Goal: Navigation & Orientation: Find specific page/section

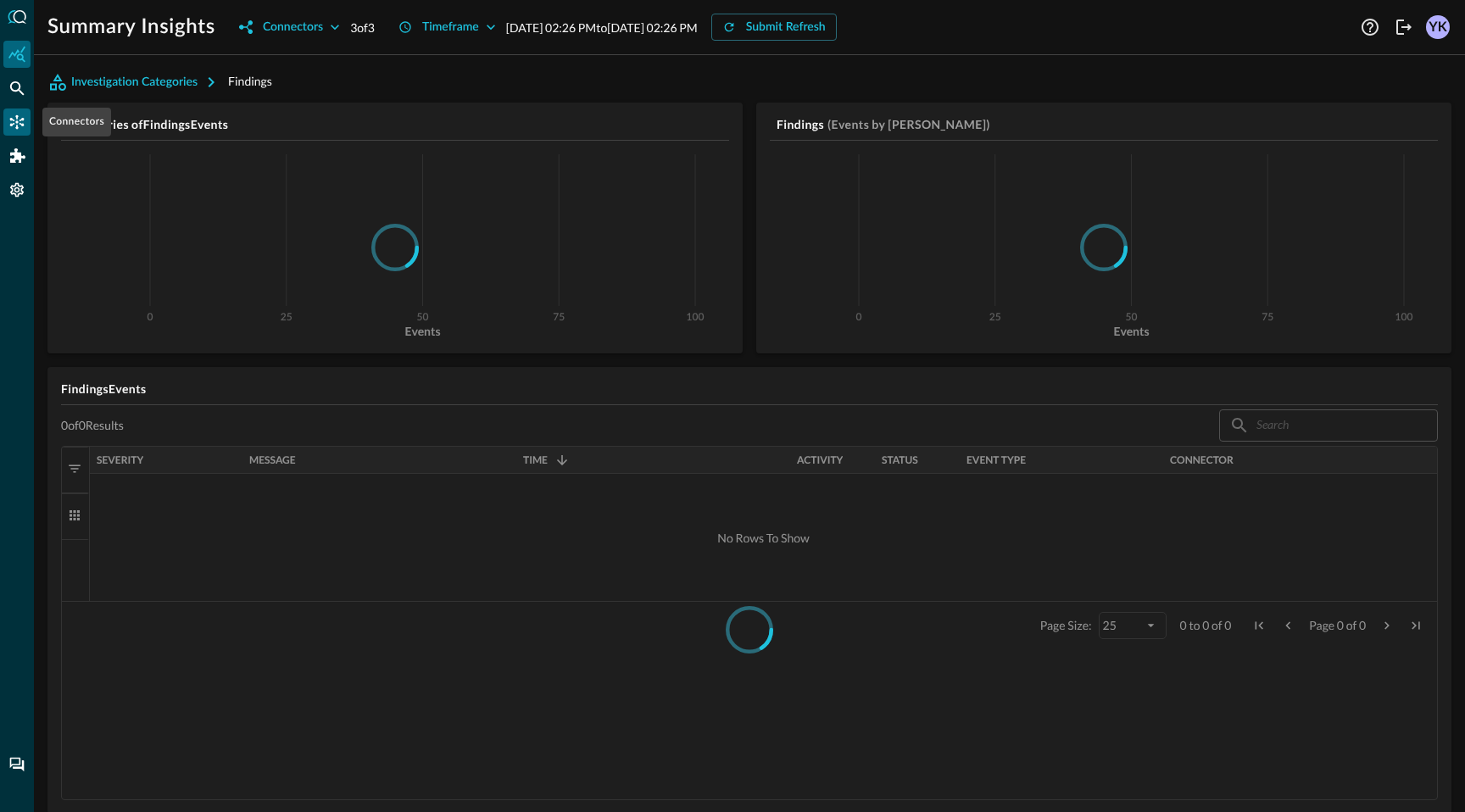
click at [15, 128] on icon "Connectors" at bounding box center [17, 121] width 17 height 17
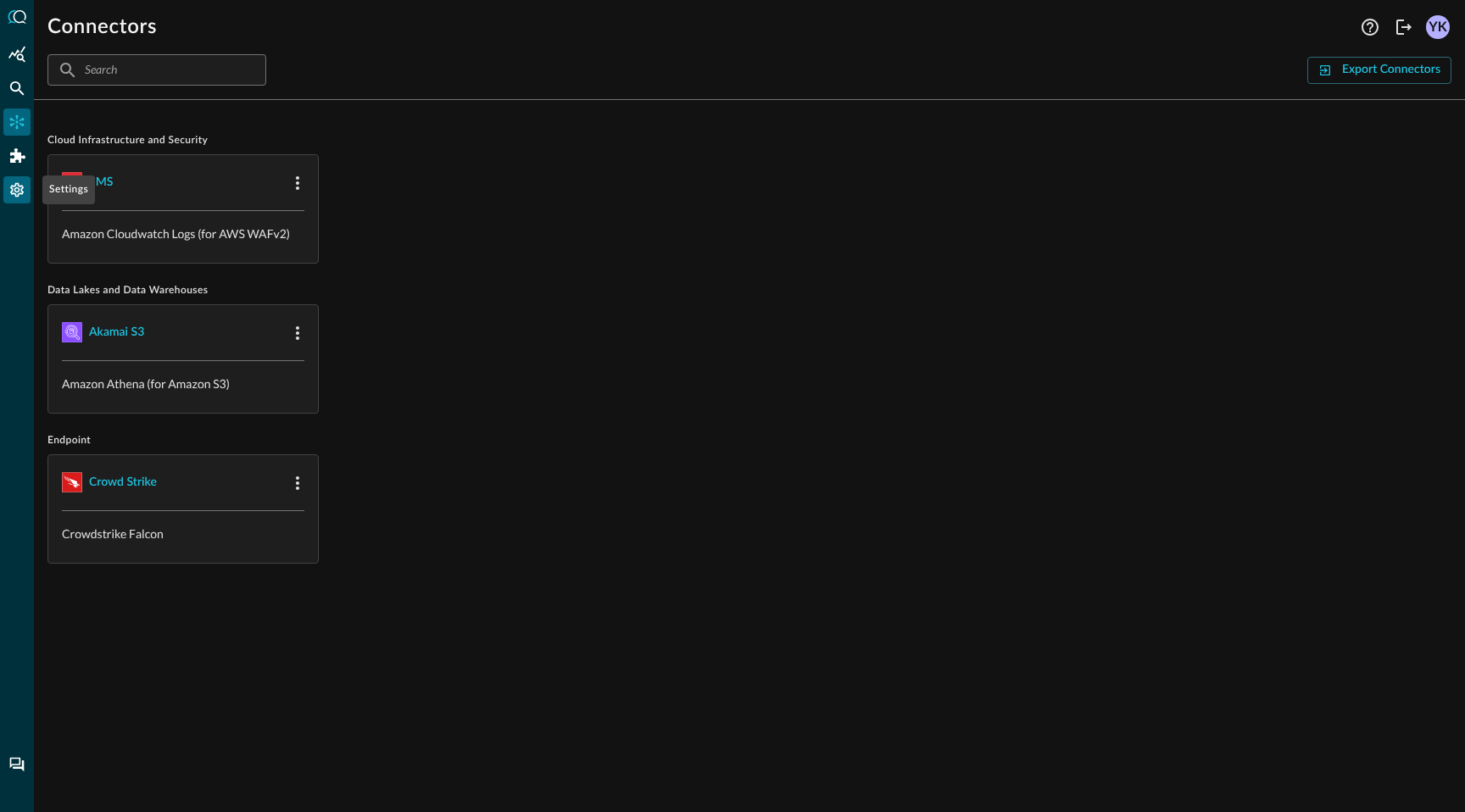
click at [18, 195] on icon "Settings" at bounding box center [16, 190] width 13 height 14
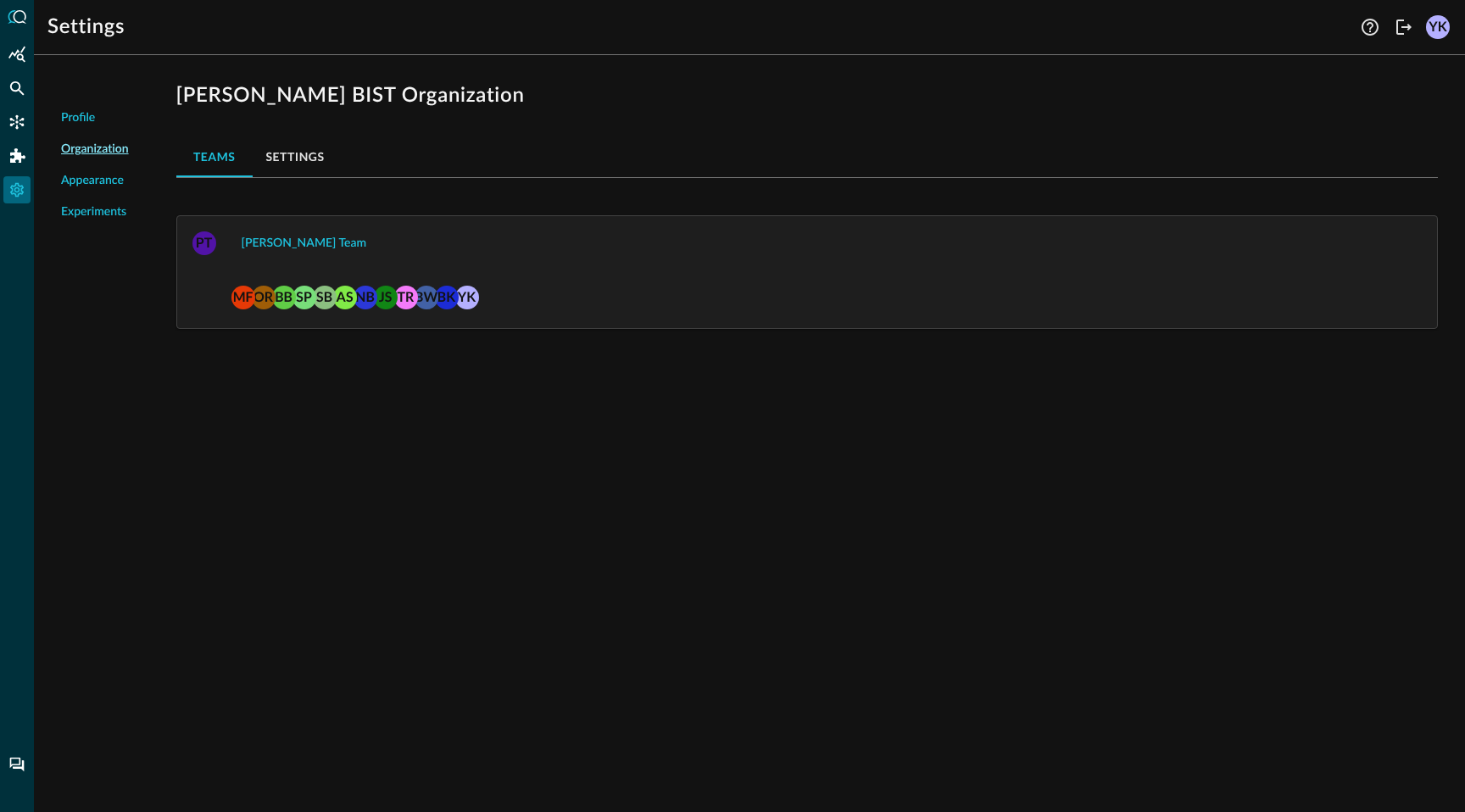
click at [293, 157] on button "Settings" at bounding box center [295, 157] width 86 height 41
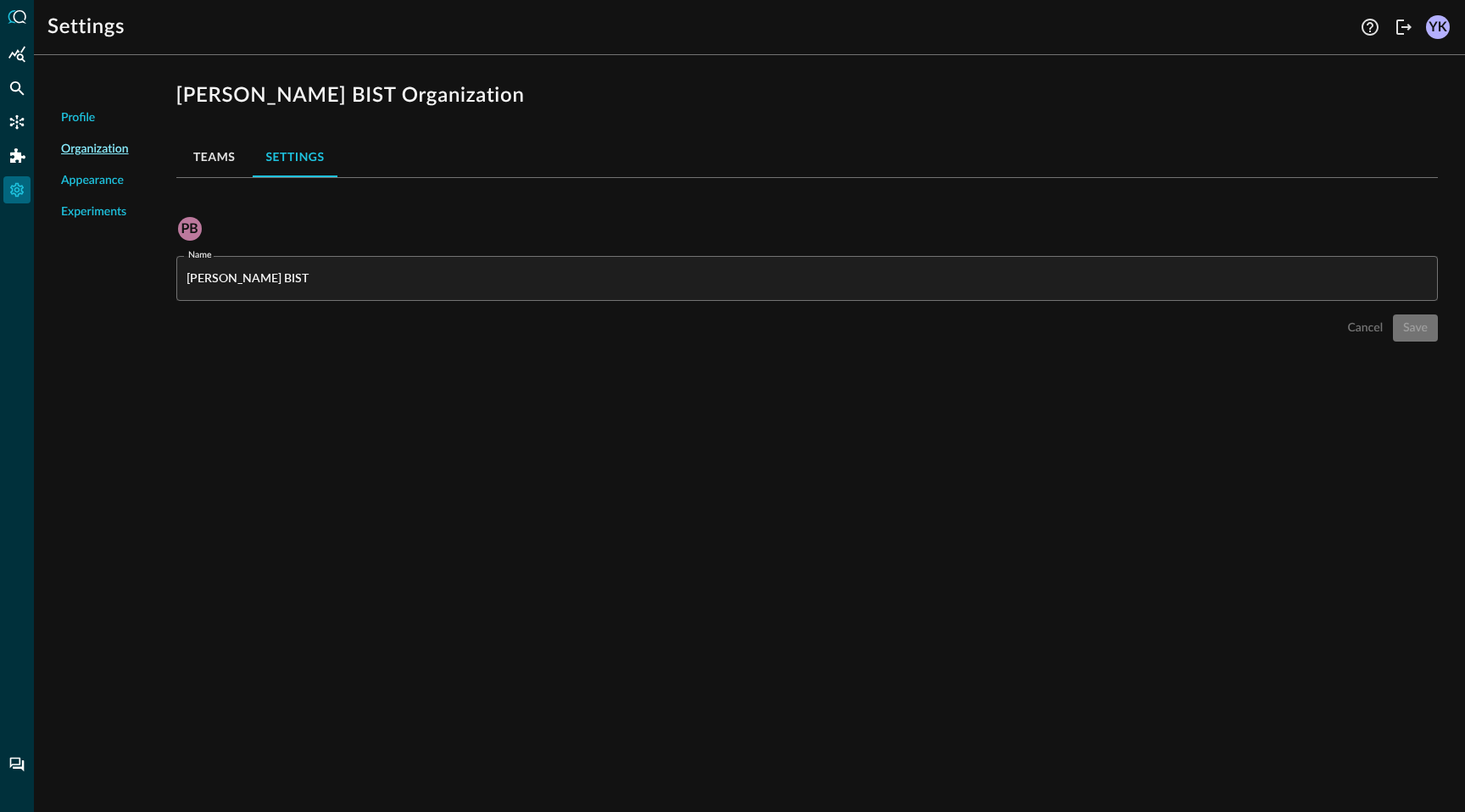
click at [92, 204] on span "Experiments" at bounding box center [94, 212] width 65 height 18
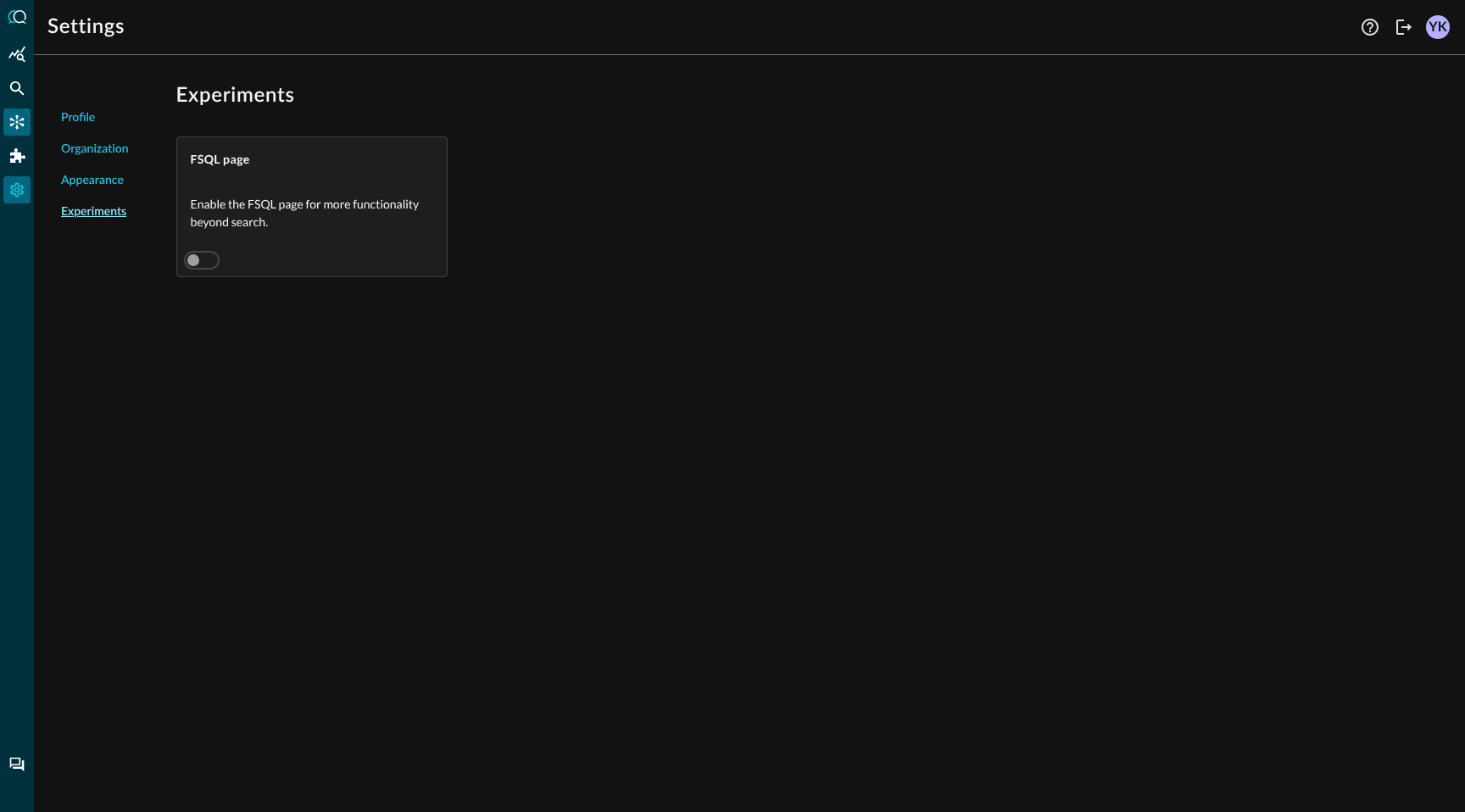
click at [10, 118] on icon "Connectors" at bounding box center [17, 122] width 14 height 14
